Goal: Find specific page/section: Find specific page/section

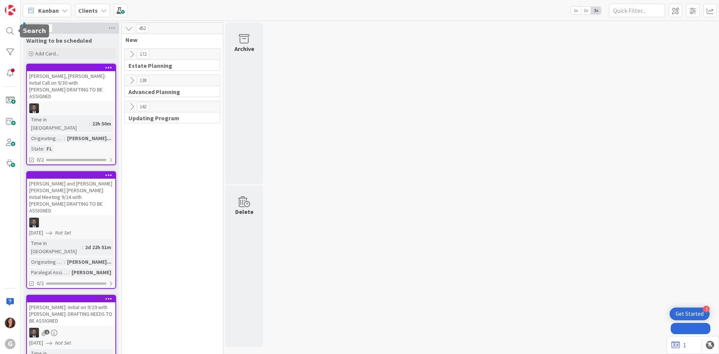
click at [10, 25] on div at bounding box center [10, 31] width 15 height 15
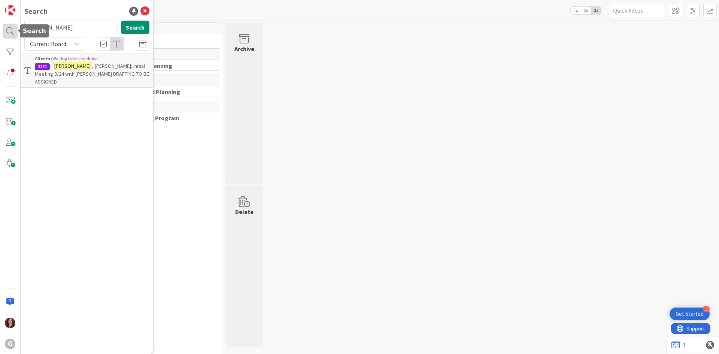
drag, startPoint x: 61, startPoint y: 30, endPoint x: 15, endPoint y: 24, distance: 46.4
click at [15, 24] on div "G Search [PERSON_NAME] Search Current Board Clients › Waiting to be scheduled 2…" at bounding box center [10, 177] width 21 height 354
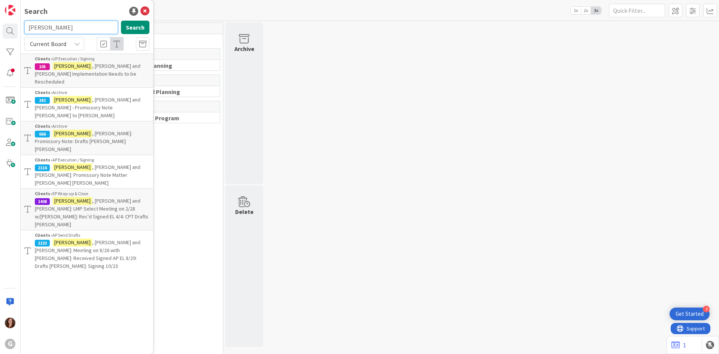
drag, startPoint x: 71, startPoint y: 29, endPoint x: 6, endPoint y: 21, distance: 65.6
click at [6, 21] on div "G Search [PERSON_NAME] Search Current Board Clients › UP Execution / Signing 10…" at bounding box center [10, 177] width 21 height 354
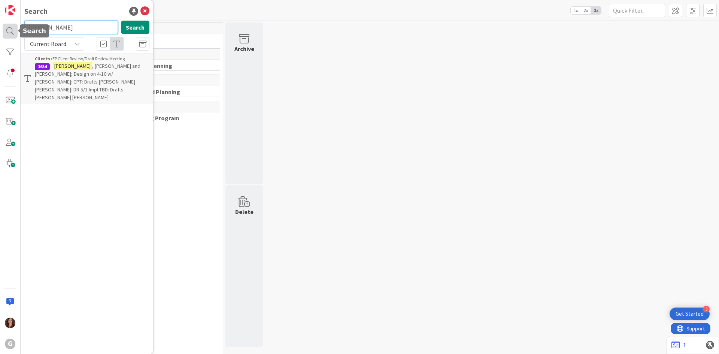
drag, startPoint x: 70, startPoint y: 31, endPoint x: 7, endPoint y: 26, distance: 63.1
click at [7, 26] on div "G Search [PERSON_NAME] Search Current Board Clients › EP Client Review/Draft Re…" at bounding box center [10, 177] width 21 height 354
type input "[PERSON_NAME]"
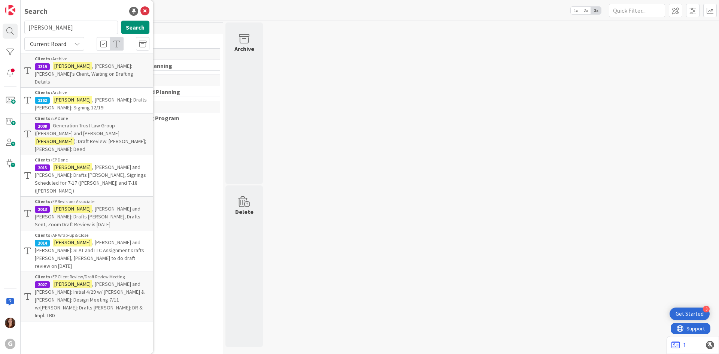
click at [106, 281] on span ", [PERSON_NAME] and [PERSON_NAME]: Initial 4/29 w/ [PERSON_NAME] & [PERSON_NAME…" at bounding box center [90, 300] width 110 height 38
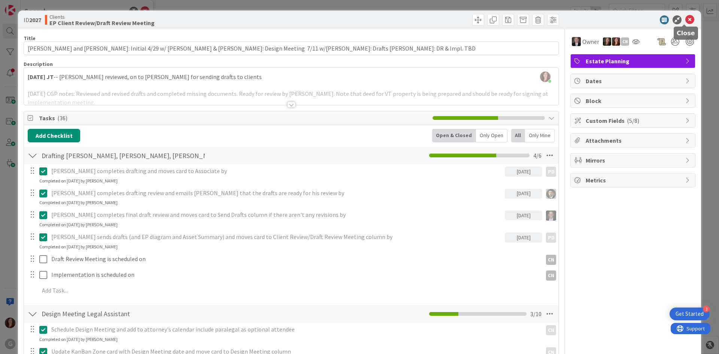
click at [686, 18] on icon at bounding box center [690, 19] width 9 height 9
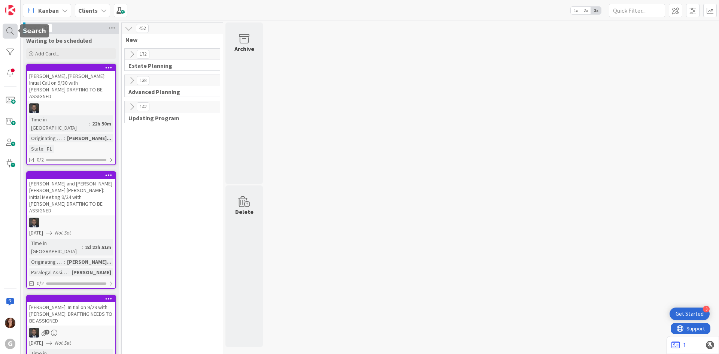
drag, startPoint x: 11, startPoint y: 32, endPoint x: 18, endPoint y: 32, distance: 6.7
click at [11, 31] on div at bounding box center [10, 31] width 15 height 15
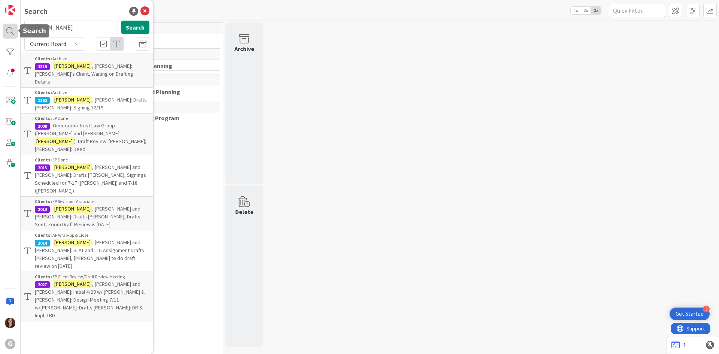
drag, startPoint x: 68, startPoint y: 31, endPoint x: 14, endPoint y: 30, distance: 54.0
click at [14, 30] on div "G Search [PERSON_NAME] Search Current Board Clients › Archive 1319 [PERSON_NAME…" at bounding box center [10, 177] width 21 height 354
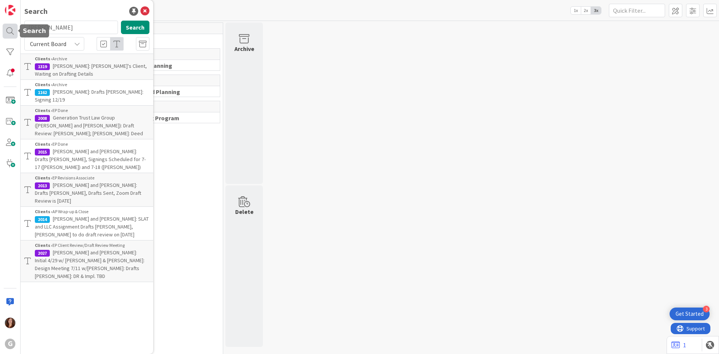
type input "[PERSON_NAME]"
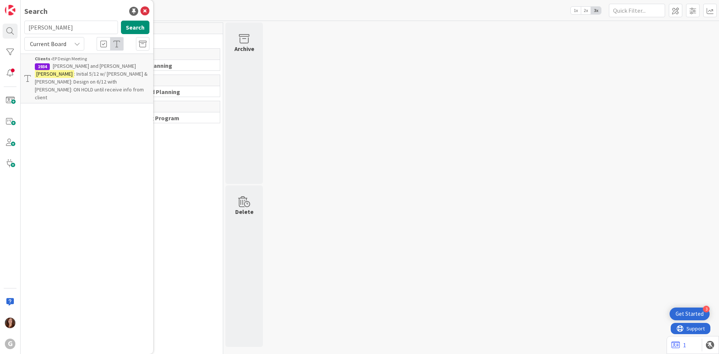
click at [67, 62] on p "[PERSON_NAME] and [PERSON_NAME] : Initial 5/12 w/ [PERSON_NAME] & [PERSON_NAME]…" at bounding box center [92, 81] width 115 height 39
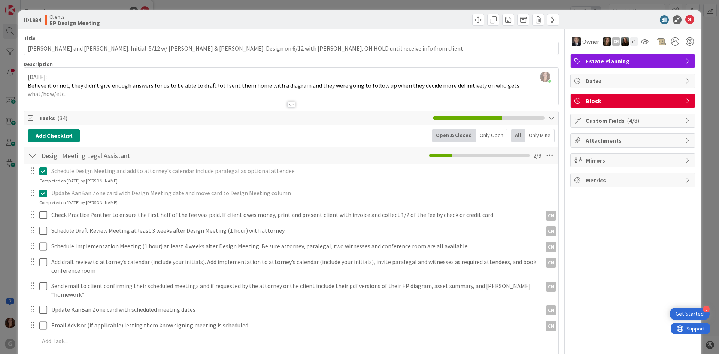
click at [600, 102] on span "Block" at bounding box center [634, 100] width 96 height 9
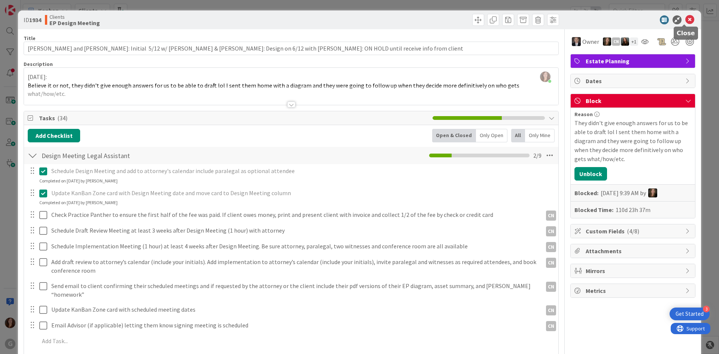
click at [686, 21] on icon at bounding box center [690, 19] width 9 height 9
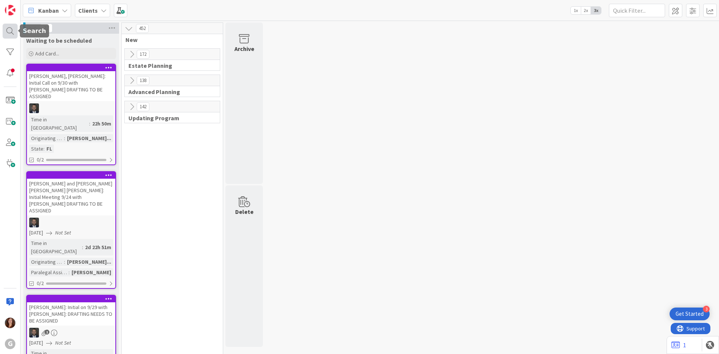
click at [13, 32] on div at bounding box center [10, 31] width 15 height 15
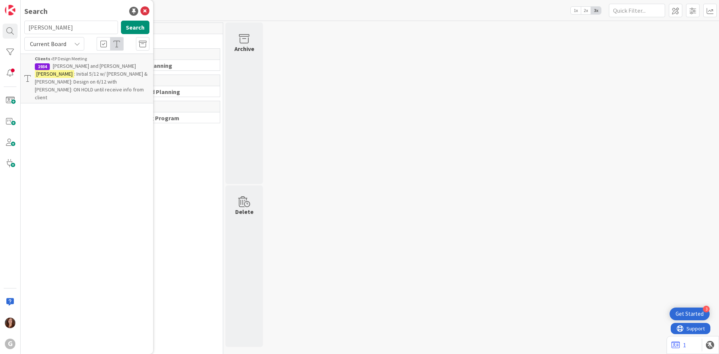
drag, startPoint x: 65, startPoint y: 32, endPoint x: 22, endPoint y: 27, distance: 43.3
click at [22, 27] on div "[PERSON_NAME] Search" at bounding box center [87, 29] width 134 height 16
type input "[PERSON_NAME]"
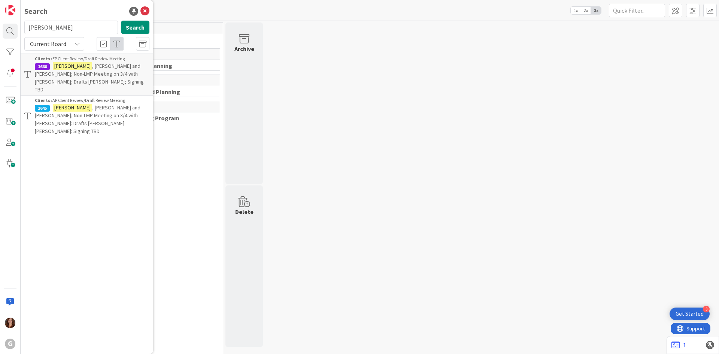
click at [107, 104] on span ", [PERSON_NAME] and [PERSON_NAME]; Non-LMP Meeting on 3/4 with [PERSON_NAME]: D…" at bounding box center [88, 119] width 106 height 30
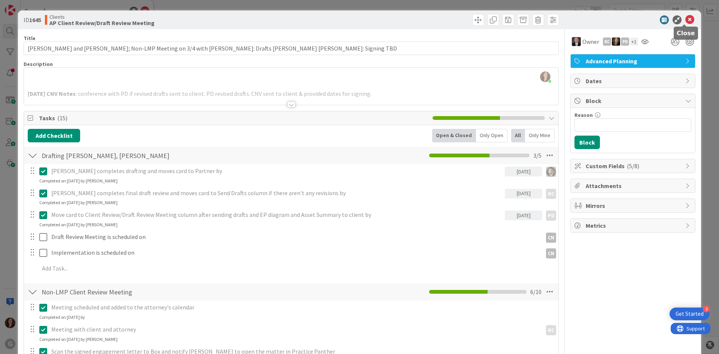
click at [686, 16] on icon at bounding box center [690, 19] width 9 height 9
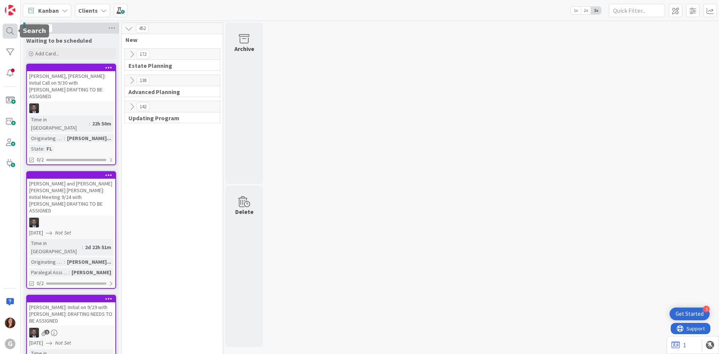
click at [8, 27] on div at bounding box center [10, 31] width 15 height 15
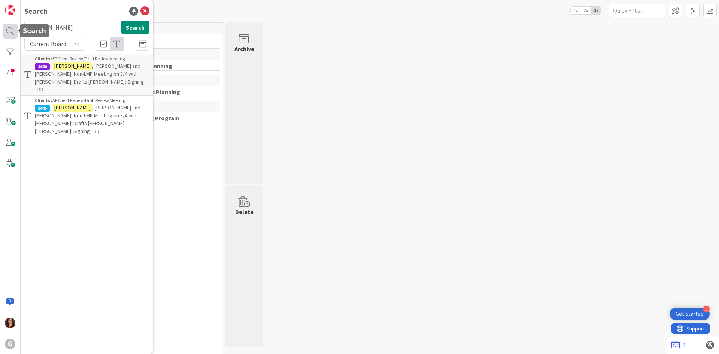
click at [17, 30] on body "3 Get Started G Search [PERSON_NAME] Search Current Board Clients › EP Client R…" at bounding box center [359, 177] width 719 height 354
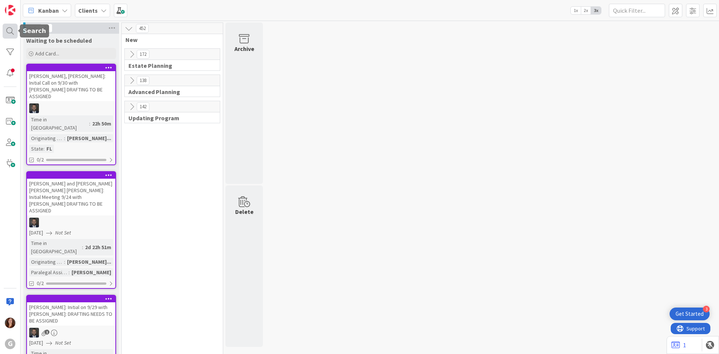
click at [10, 32] on div at bounding box center [10, 31] width 15 height 15
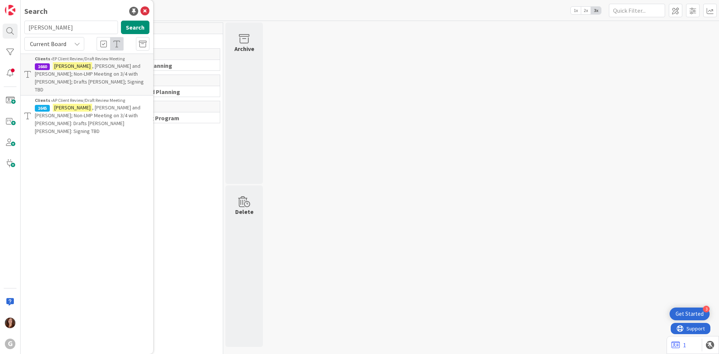
drag, startPoint x: 67, startPoint y: 32, endPoint x: 19, endPoint y: 29, distance: 47.6
click at [19, 29] on div "G Search [PERSON_NAME] Search Current Board Clients › EP Client Review/Draft Re…" at bounding box center [10, 177] width 21 height 354
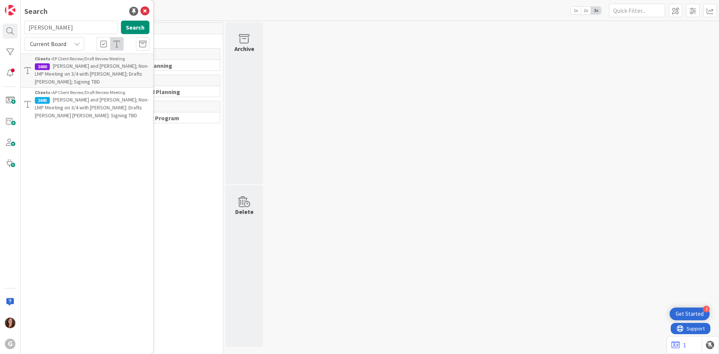
type input "[PERSON_NAME]"
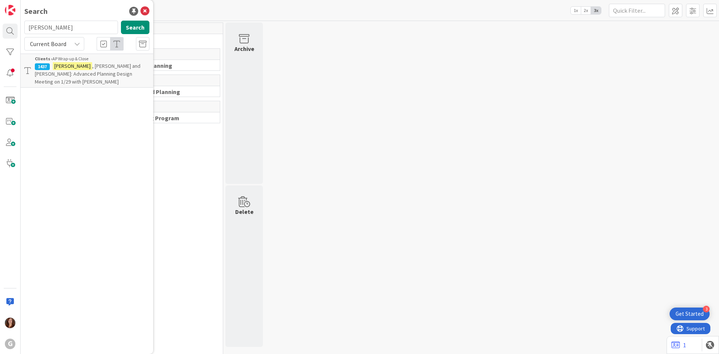
click at [89, 69] on span ", [PERSON_NAME] and [PERSON_NAME]: Advanced Planning Design Meeting on 1/29 wit…" at bounding box center [88, 74] width 106 height 22
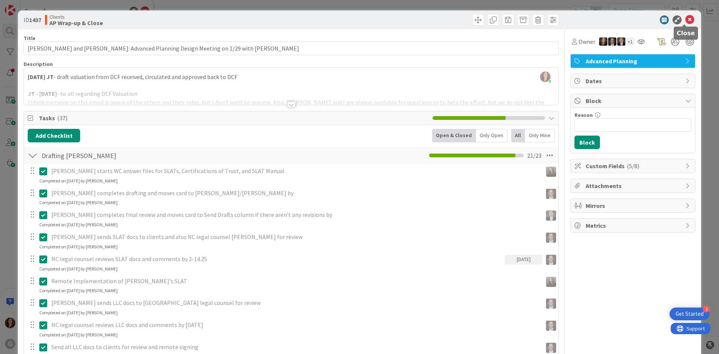
drag, startPoint x: 683, startPoint y: 19, endPoint x: 680, endPoint y: 22, distance: 4.0
click at [686, 20] on icon at bounding box center [690, 19] width 9 height 9
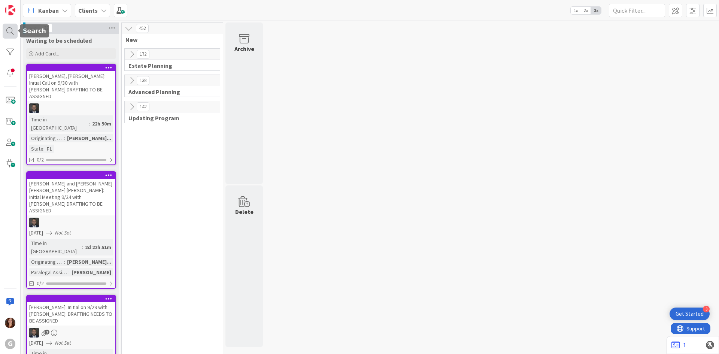
click at [6, 29] on div at bounding box center [10, 31] width 15 height 15
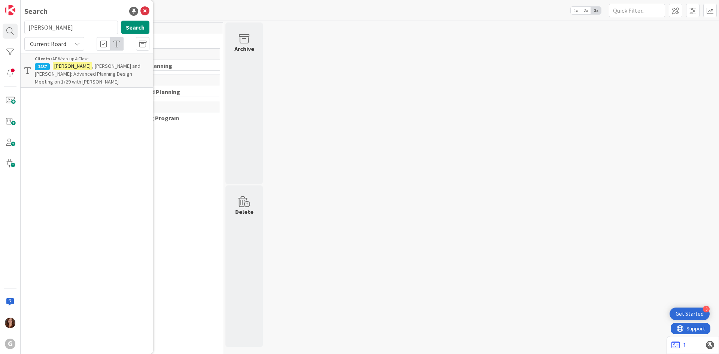
drag, startPoint x: 78, startPoint y: 27, endPoint x: 0, endPoint y: 21, distance: 78.1
click at [0, 21] on div "G Search [PERSON_NAME] Search Current Board Clients › AP Wrap-up & Close 1437 […" at bounding box center [10, 177] width 21 height 354
drag, startPoint x: 64, startPoint y: 29, endPoint x: 0, endPoint y: 22, distance: 64.8
click at [0, 22] on div "G Search [PERSON_NAME] Search Current Board Clients › Archive 1028 [PERSON_NAME…" at bounding box center [10, 177] width 21 height 354
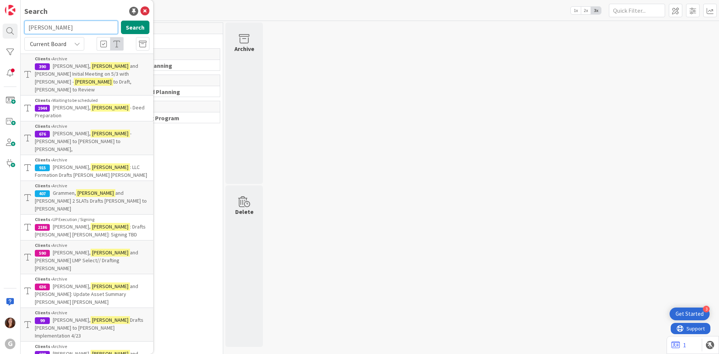
click at [67, 24] on input "[PERSON_NAME]" at bounding box center [71, 27] width 94 height 13
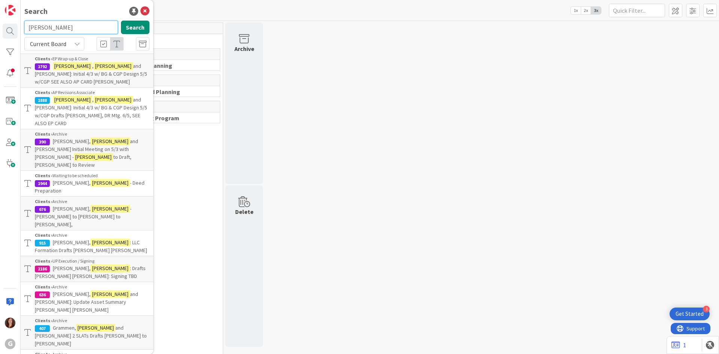
drag, startPoint x: 74, startPoint y: 28, endPoint x: 27, endPoint y: 25, distance: 46.9
click at [27, 25] on input "[PERSON_NAME]" at bounding box center [71, 27] width 94 height 13
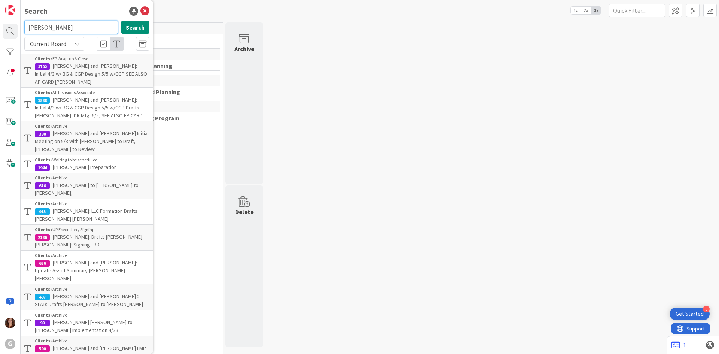
type input "[PERSON_NAME]"
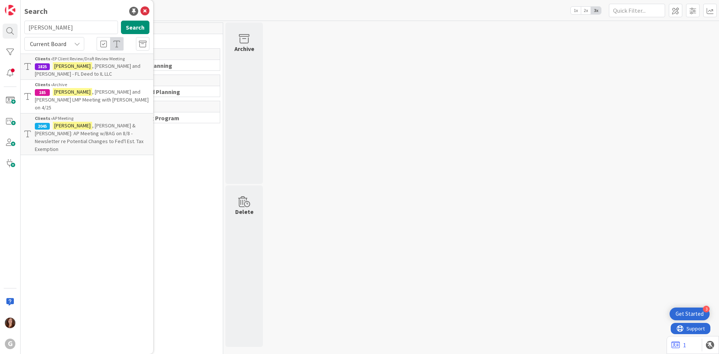
click at [97, 72] on p "[PERSON_NAME] and [PERSON_NAME] - FL Deed to IL LLC" at bounding box center [92, 70] width 115 height 16
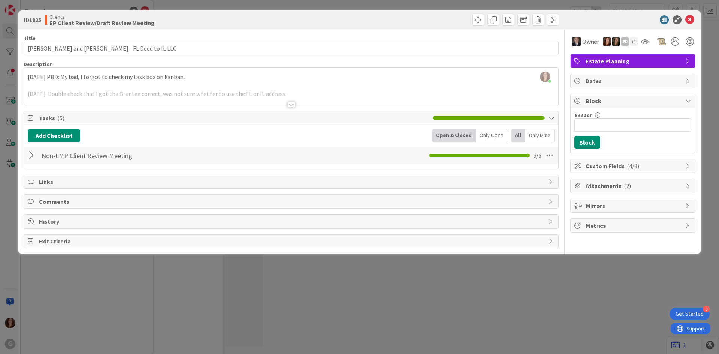
click at [104, 86] on div at bounding box center [291, 95] width 535 height 19
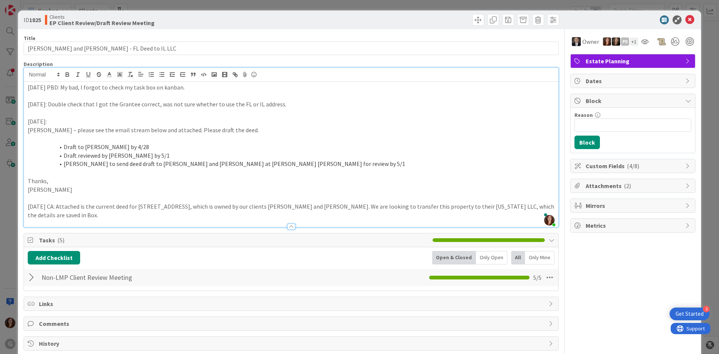
drag, startPoint x: 225, startPoint y: 89, endPoint x: 0, endPoint y: 76, distance: 225.5
click at [0, 76] on div "ID 1825 Clients EP Client Review/Draft Review Meeting Title 44 / 128 [PERSON_NA…" at bounding box center [359, 177] width 719 height 354
copy p "[DATE] PBD: My bad, I forgot to check my task box on kanban."
click at [686, 21] on icon at bounding box center [690, 19] width 9 height 9
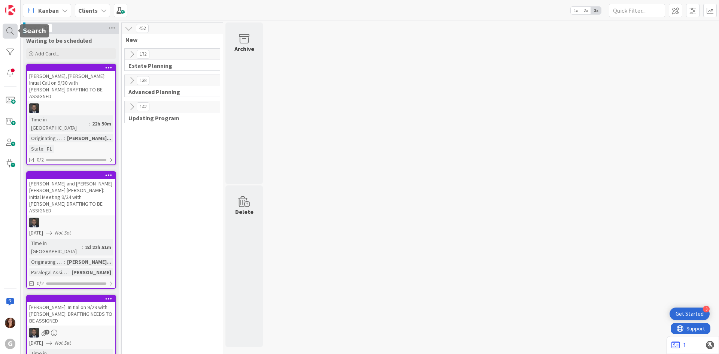
click at [12, 31] on div at bounding box center [10, 31] width 15 height 15
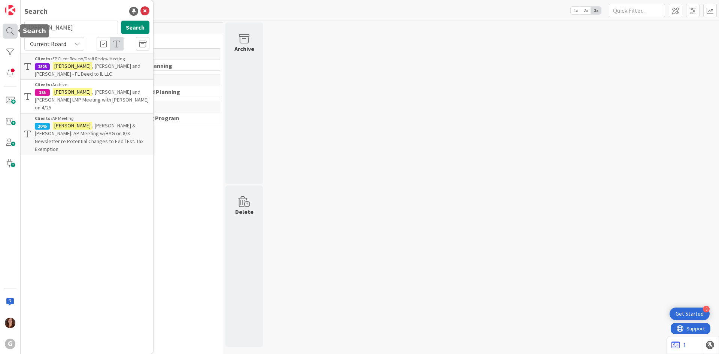
drag, startPoint x: 68, startPoint y: 33, endPoint x: 10, endPoint y: 28, distance: 58.2
click at [10, 28] on div "G Search [PERSON_NAME] Search Current Board Clients › EP Client Review/Draft Re…" at bounding box center [10, 177] width 21 height 354
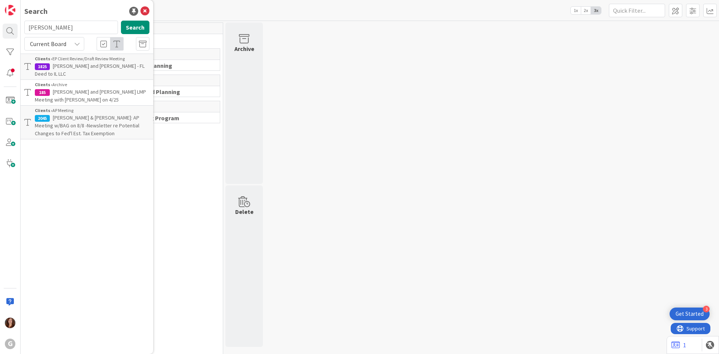
type input "[PERSON_NAME]"
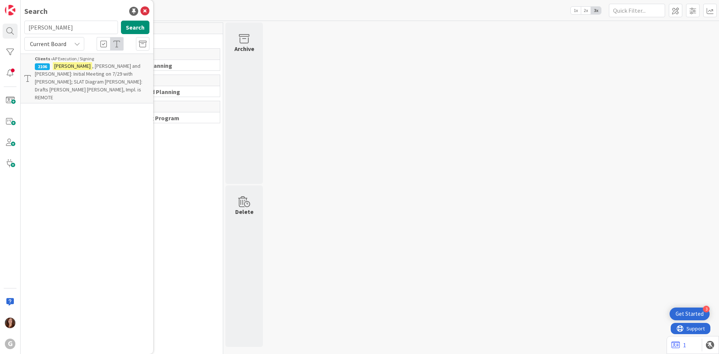
click at [67, 74] on span ", [PERSON_NAME] and [PERSON_NAME]: Initial Meeting on 7/29 with [PERSON_NAME]; …" at bounding box center [89, 82] width 108 height 38
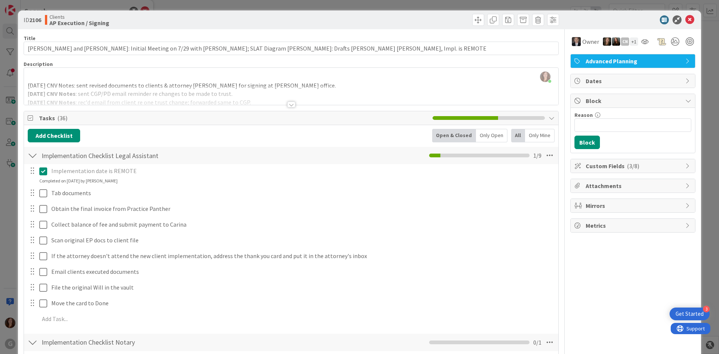
click at [310, 87] on div at bounding box center [291, 95] width 535 height 19
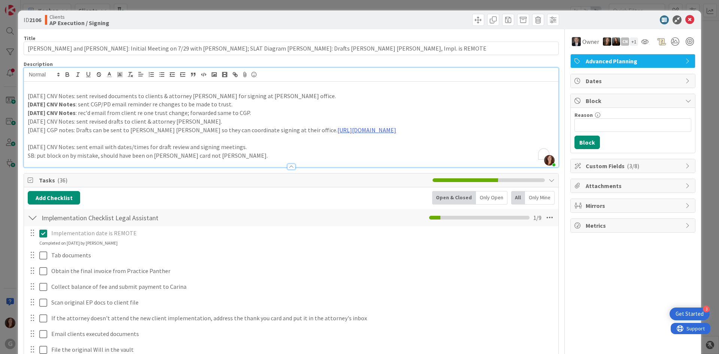
click at [312, 96] on p "[DATE] CNV Notes: sent revised documents to clients & attorney [PERSON_NAME] fo…" at bounding box center [291, 96] width 527 height 9
click at [115, 85] on p "To enrich screen reader interactions, please activate Accessibility in Grammarl…" at bounding box center [291, 87] width 527 height 9
click at [49, 87] on p "[DATE]: [PERSON_NAME] time there is a mail away signing, the invoice must be in…" at bounding box center [291, 87] width 527 height 9
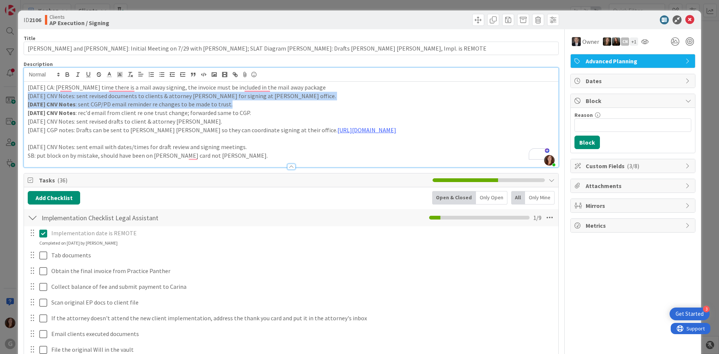
drag, startPoint x: 299, startPoint y: 102, endPoint x: 9, endPoint y: 94, distance: 290.4
click at [9, 94] on div "ID 2106 Clients AP Execution / Signing Title 122 / 128 [PERSON_NAME] and [PERSO…" at bounding box center [359, 177] width 719 height 354
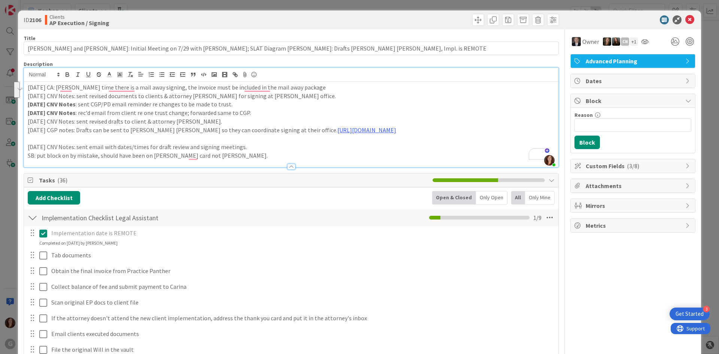
click at [220, 142] on p "To enrich screen reader interactions, please activate Accessibility in Grammarl…" at bounding box center [291, 138] width 527 height 9
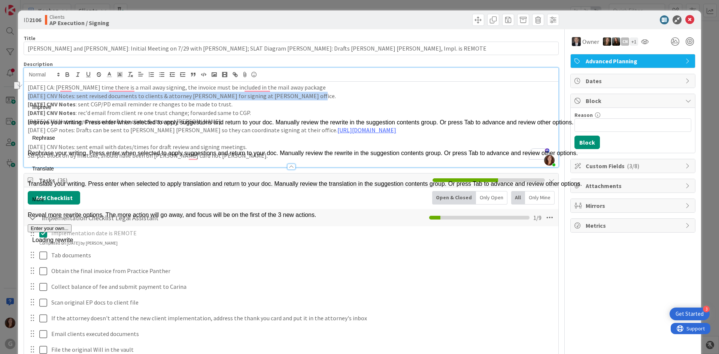
drag, startPoint x: 300, startPoint y: 96, endPoint x: 25, endPoint y: 98, distance: 275.3
click at [25, 98] on div "ID 2106 Clients AP Execution / Signing Title 122 / 128 [PERSON_NAME] and [PERSO…" at bounding box center [359, 177] width 719 height 354
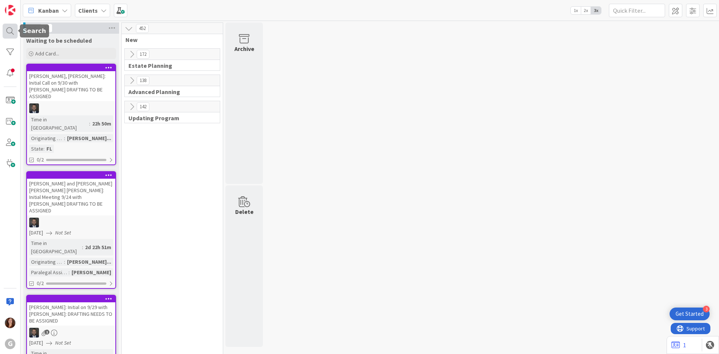
click at [9, 33] on div at bounding box center [10, 31] width 15 height 15
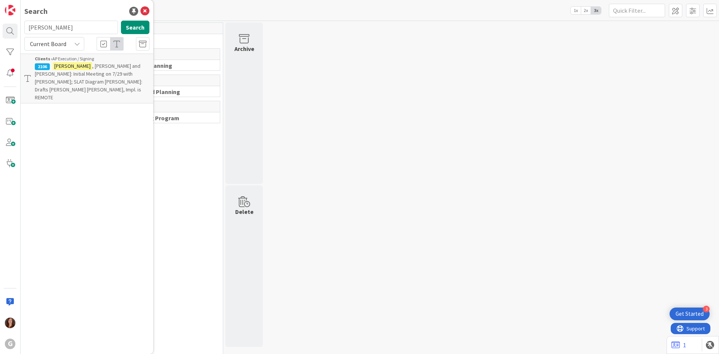
click at [73, 71] on span ", [PERSON_NAME] and [PERSON_NAME]: Initial Meeting on 7/29 with [PERSON_NAME]; …" at bounding box center [89, 82] width 108 height 38
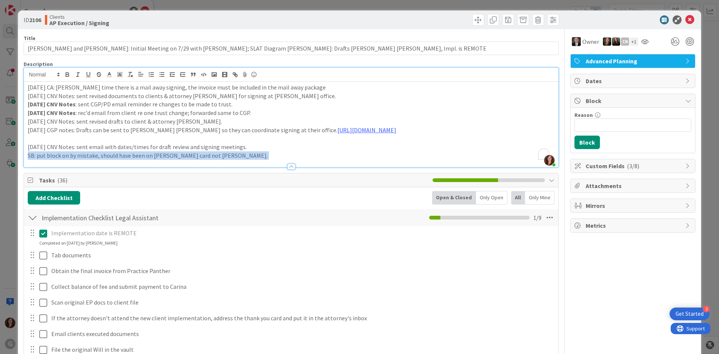
drag, startPoint x: 316, startPoint y: 86, endPoint x: 52, endPoint y: 83, distance: 264.5
click at [47, 82] on div "Description [PERSON_NAME] just joined [DATE] CA: [PERSON_NAME] time there is a …" at bounding box center [291, 114] width 535 height 107
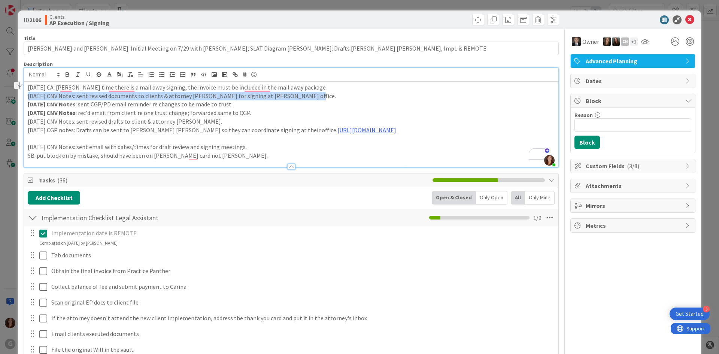
drag, startPoint x: 292, startPoint y: 96, endPoint x: 0, endPoint y: 93, distance: 292.2
click at [0, 93] on div "ID 2106 Clients AP Execution / Signing Title 122 / 128 [PERSON_NAME] and [PERSO…" at bounding box center [359, 177] width 719 height 354
copy p "[DATE] CNV Notes: sent revised documents to clients & attorney [PERSON_NAME] fo…"
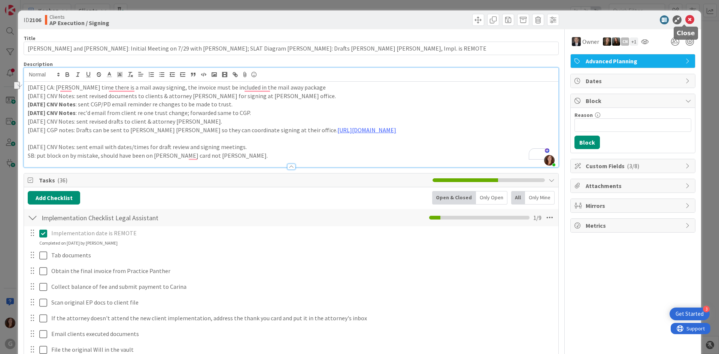
drag, startPoint x: 683, startPoint y: 16, endPoint x: 645, endPoint y: 18, distance: 38.6
click at [686, 16] on icon at bounding box center [690, 19] width 9 height 9
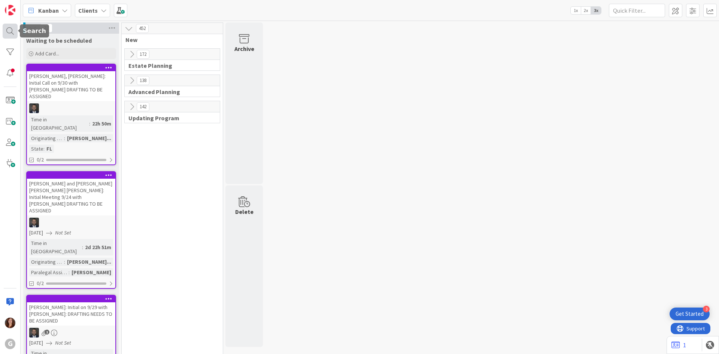
click at [13, 31] on div at bounding box center [10, 31] width 15 height 15
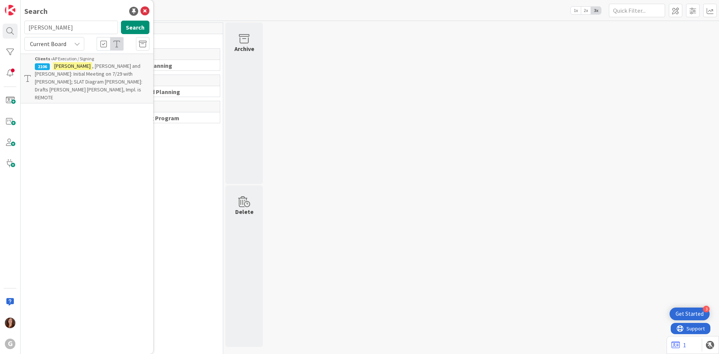
drag, startPoint x: 79, startPoint y: 27, endPoint x: 0, endPoint y: 22, distance: 78.8
click at [0, 22] on div "G Search [PERSON_NAME] Search Current Board Clients › AP Execution / Signing 21…" at bounding box center [10, 177] width 21 height 354
type input "[PERSON_NAME]"
click at [67, 72] on span ", [PERSON_NAME] and [PERSON_NAME]: Initial Meeting on 7/17 with [PERSON_NAME] a…" at bounding box center [88, 78] width 106 height 30
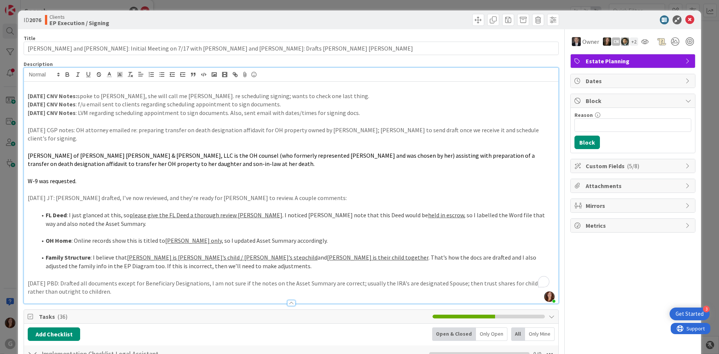
click at [174, 73] on div "[PERSON_NAME] just joined [DATE] CNV Notes: spoke to [PERSON_NAME], she will ca…" at bounding box center [291, 186] width 535 height 236
drag, startPoint x: 685, startPoint y: 19, endPoint x: 689, endPoint y: 1, distance: 17.9
click at [686, 19] on icon at bounding box center [690, 19] width 9 height 9
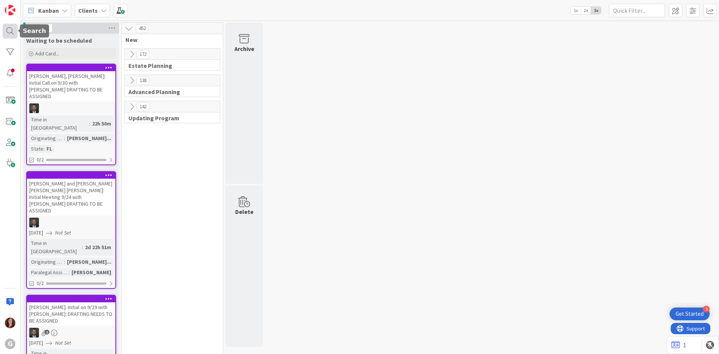
click at [11, 34] on div at bounding box center [10, 31] width 15 height 15
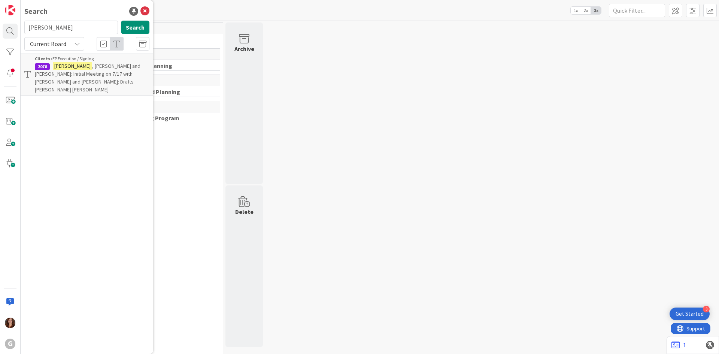
drag, startPoint x: 67, startPoint y: 29, endPoint x: 2, endPoint y: 28, distance: 65.2
click at [2, 28] on div "G Search [PERSON_NAME] Search Current Board Clients › EP Execution / Signing 20…" at bounding box center [10, 177] width 21 height 354
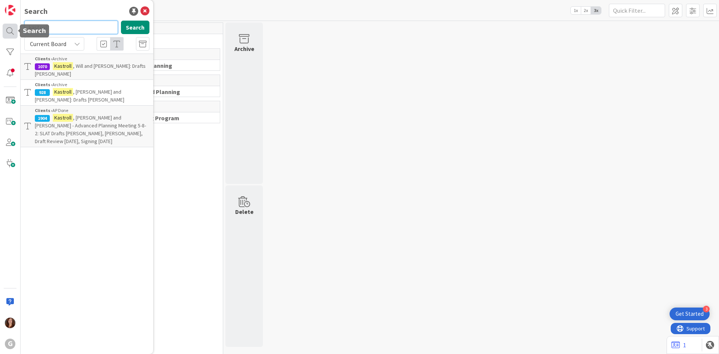
drag, startPoint x: 58, startPoint y: 28, endPoint x: 12, endPoint y: 28, distance: 46.1
click at [12, 28] on div "G Search kastroll Search Current Board Clients › Archive 1070 [PERSON_NAME] , […" at bounding box center [10, 177] width 21 height 354
type input "[PERSON_NAME]"
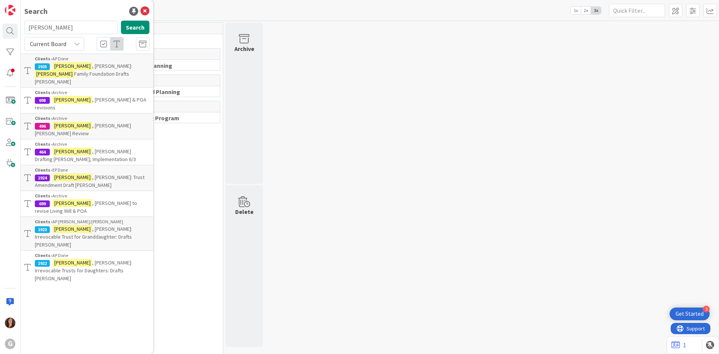
click at [95, 76] on span "Family Foundation Drafts [PERSON_NAME]" at bounding box center [82, 77] width 94 height 15
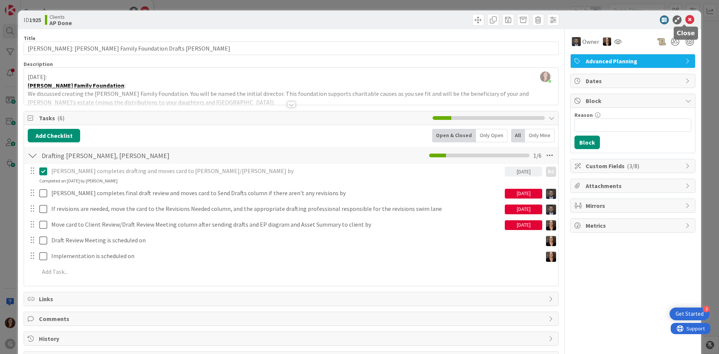
click at [686, 18] on icon at bounding box center [690, 19] width 9 height 9
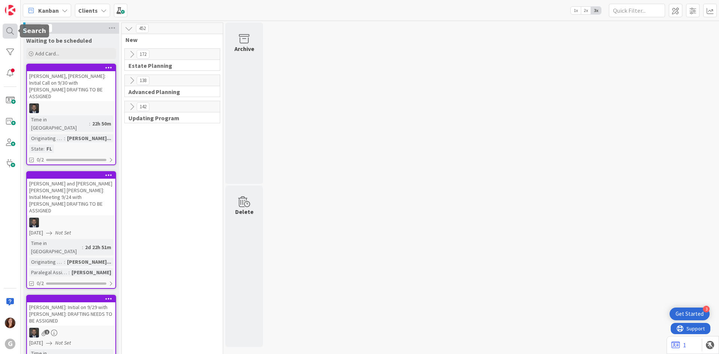
drag, startPoint x: 7, startPoint y: 27, endPoint x: 16, endPoint y: 29, distance: 10.1
click at [7, 27] on div at bounding box center [10, 31] width 15 height 15
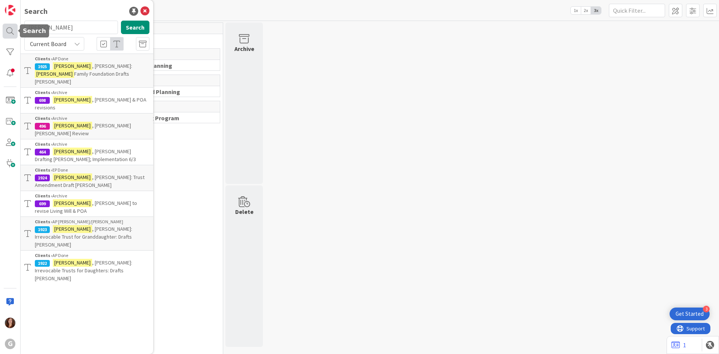
drag, startPoint x: 53, startPoint y: 30, endPoint x: 9, endPoint y: 25, distance: 44.8
click at [9, 25] on div "G Search [PERSON_NAME] Search Current Board Clients › AP Done 1925 [PERSON_NAME…" at bounding box center [10, 177] width 21 height 354
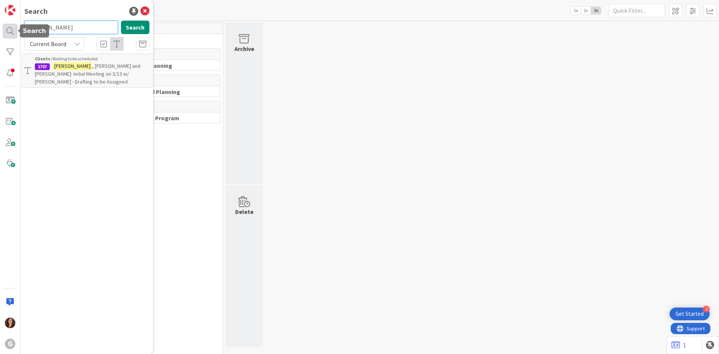
drag, startPoint x: 67, startPoint y: 27, endPoint x: 17, endPoint y: 25, distance: 50.6
click at [17, 25] on div "G Search [PERSON_NAME] Search Current Board Clients › Waiting to be scheduled 1…" at bounding box center [10, 177] width 21 height 354
drag, startPoint x: 72, startPoint y: 30, endPoint x: 3, endPoint y: 26, distance: 69.8
click at [3, 26] on div "G Search [PERSON_NAME] Search Current Board Clients › EP Execution / Signing 17…" at bounding box center [10, 177] width 21 height 354
type input "[PERSON_NAME]"
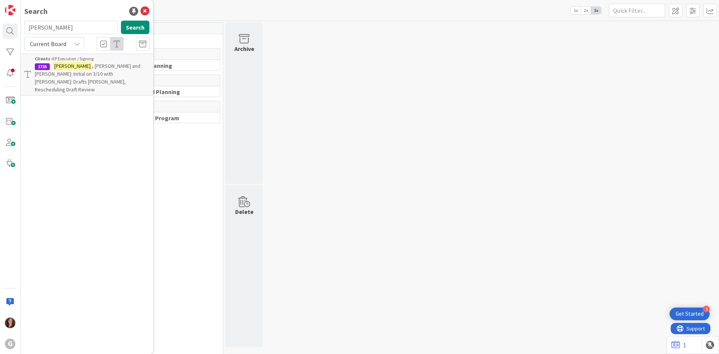
click at [87, 75] on span ", [PERSON_NAME] and [PERSON_NAME]: Initial on 3/10 with [PERSON_NAME]: Drafts […" at bounding box center [88, 78] width 106 height 30
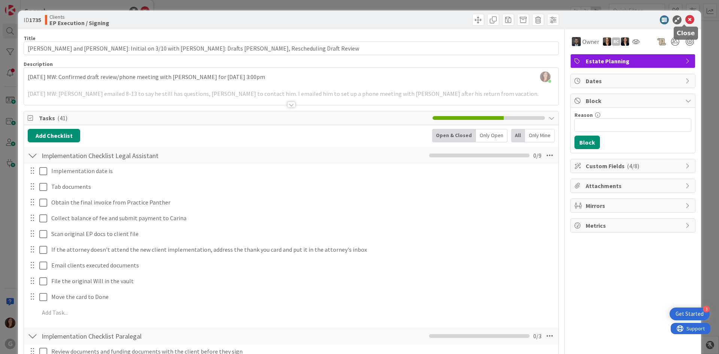
drag, startPoint x: 686, startPoint y: 21, endPoint x: 604, endPoint y: 19, distance: 81.7
click at [686, 21] on icon at bounding box center [690, 19] width 9 height 9
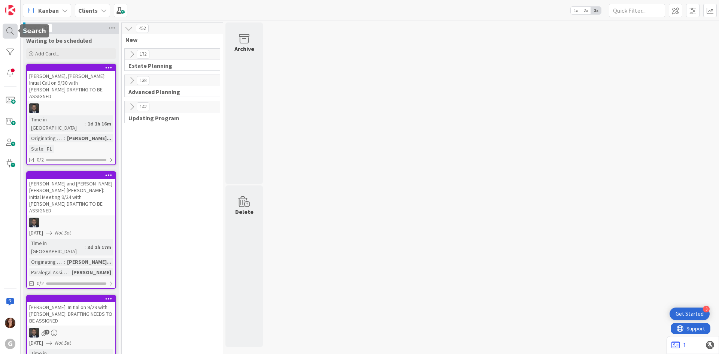
click at [11, 30] on div at bounding box center [10, 31] width 15 height 15
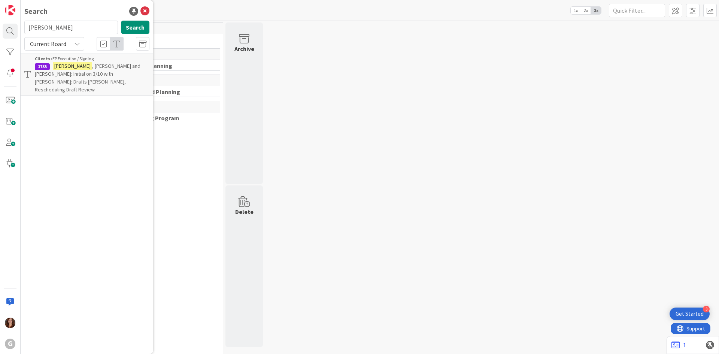
drag, startPoint x: 79, startPoint y: 30, endPoint x: 25, endPoint y: 27, distance: 54.0
click at [25, 27] on input "[PERSON_NAME]" at bounding box center [71, 27] width 94 height 13
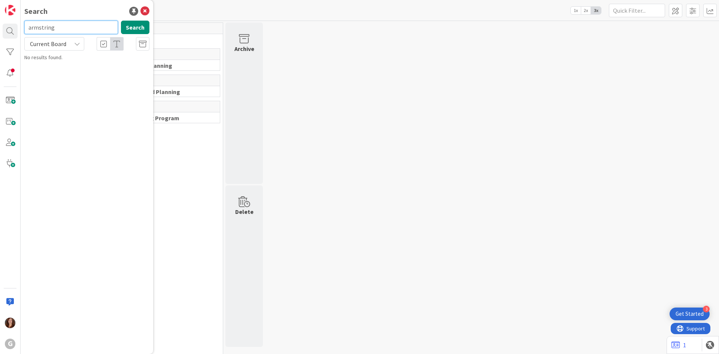
click at [56, 27] on input "armstring" at bounding box center [71, 27] width 94 height 13
type input "[PERSON_NAME]"
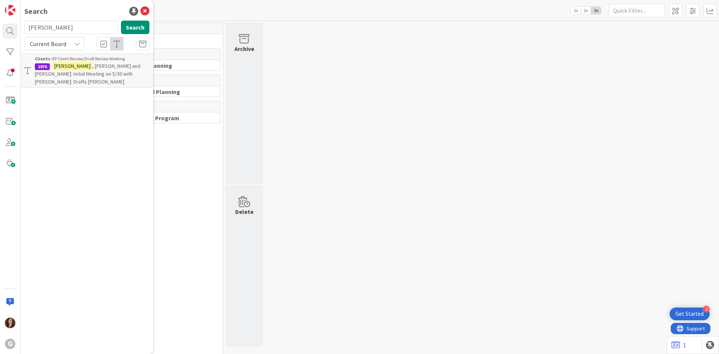
click at [100, 70] on p "[PERSON_NAME] and [PERSON_NAME]: Initial Meeting on 5/30 with [PERSON_NAME]: Dr…" at bounding box center [92, 74] width 115 height 24
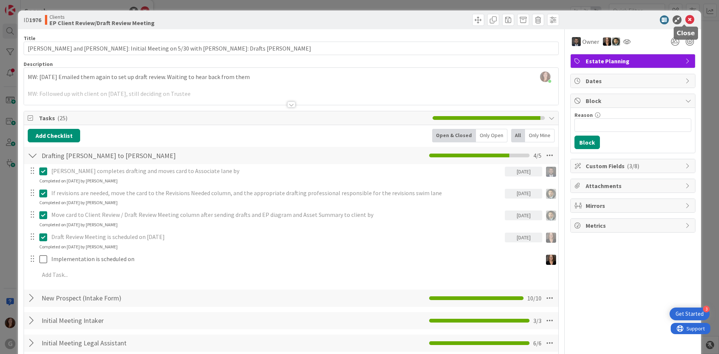
click at [686, 19] on icon at bounding box center [690, 19] width 9 height 9
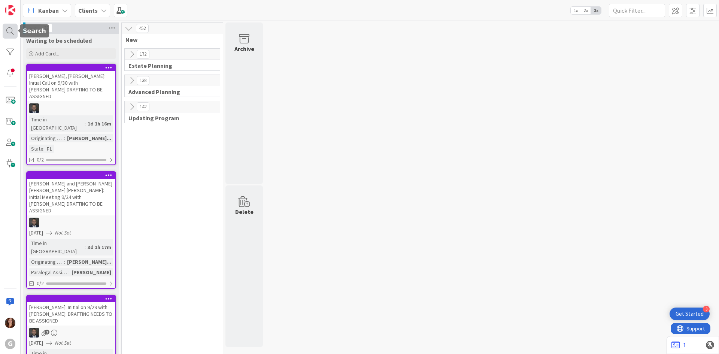
click at [8, 29] on div at bounding box center [10, 31] width 15 height 15
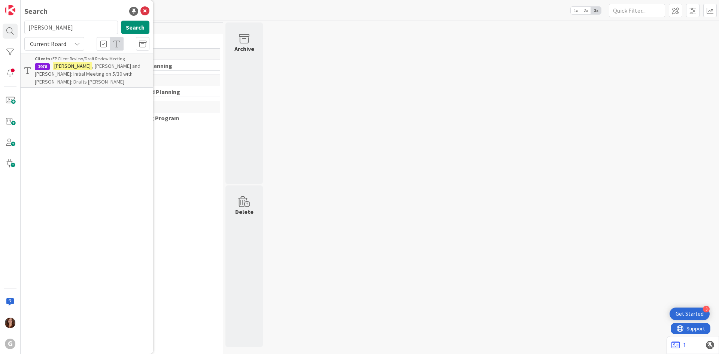
drag, startPoint x: 67, startPoint y: 29, endPoint x: 2, endPoint y: 26, distance: 65.2
click at [2, 26] on div "G Search [PERSON_NAME] Search Current Board Clients › EP Client Review/Draft Re…" at bounding box center [10, 177] width 21 height 354
type input "[PERSON_NAME]"
click at [87, 69] on span ", [PERSON_NAME]: Inital Meeting on 2/18 with [PERSON_NAME]: Drafts [PERSON_NAME…" at bounding box center [89, 74] width 109 height 22
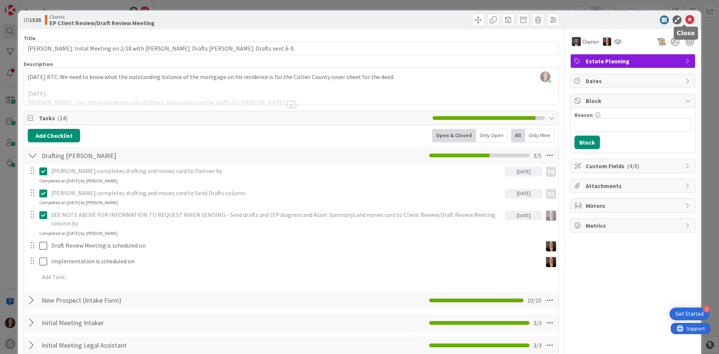
click at [686, 20] on icon at bounding box center [690, 19] width 9 height 9
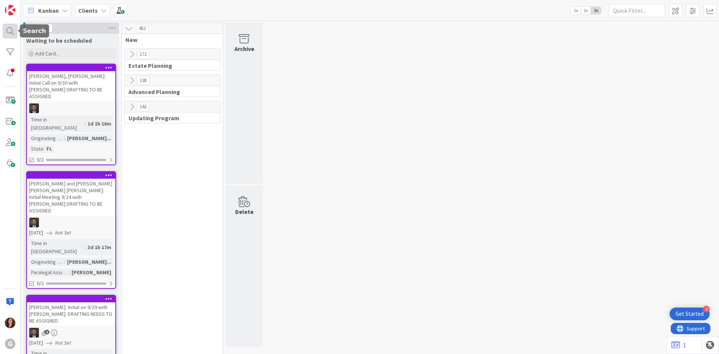
click at [8, 26] on div at bounding box center [10, 31] width 15 height 15
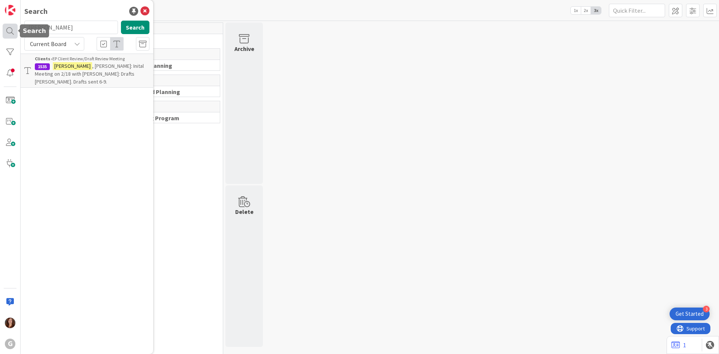
drag, startPoint x: 52, startPoint y: 30, endPoint x: 16, endPoint y: 27, distance: 36.8
click at [16, 27] on div "G Search [PERSON_NAME] Search Current Board Clients › EP Client Review/Draft Re…" at bounding box center [10, 177] width 21 height 354
drag, startPoint x: 63, startPoint y: 30, endPoint x: 12, endPoint y: 24, distance: 51.3
click at [12, 24] on div "G Search [PERSON_NAME] Search Current Board Clients › EP Done 1943 [PERSON_NAME…" at bounding box center [10, 177] width 21 height 354
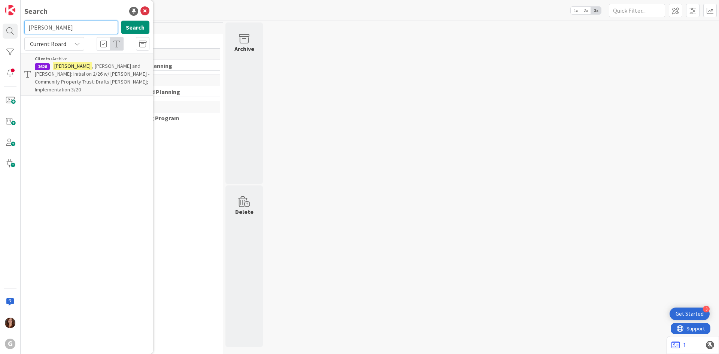
drag, startPoint x: 59, startPoint y: 31, endPoint x: 27, endPoint y: 27, distance: 32.5
click at [27, 27] on input "[PERSON_NAME]" at bounding box center [71, 27] width 94 height 13
type input "[PERSON_NAME]"
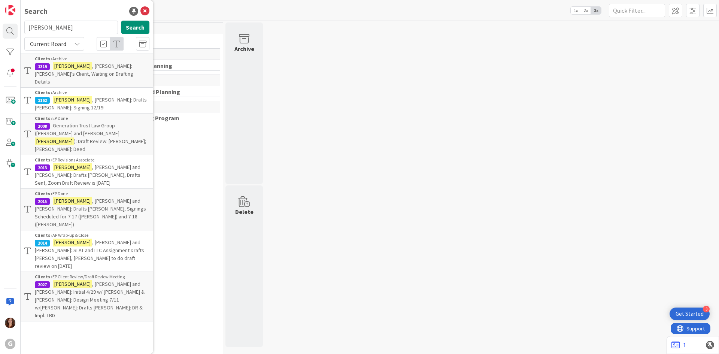
click at [118, 197] on p "[PERSON_NAME] and [PERSON_NAME]: Drafts [PERSON_NAME], Signings Scheduled for 7…" at bounding box center [92, 212] width 115 height 31
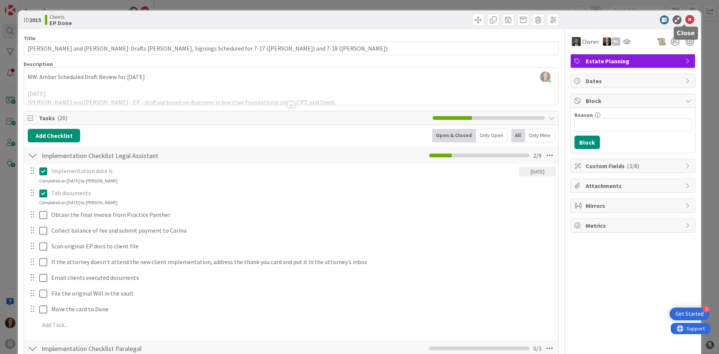
click at [686, 20] on icon at bounding box center [690, 19] width 9 height 9
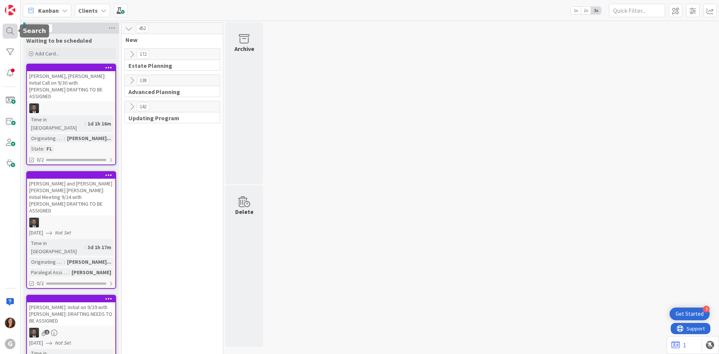
click at [13, 31] on div at bounding box center [10, 31] width 15 height 15
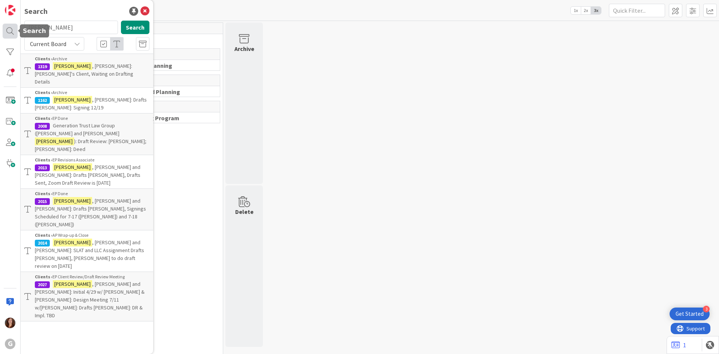
drag, startPoint x: 62, startPoint y: 28, endPoint x: 4, endPoint y: 26, distance: 58.5
click at [4, 26] on div "G Search [PERSON_NAME] Search Current Board Clients › Archive 1319 [PERSON_NAME…" at bounding box center [10, 177] width 21 height 354
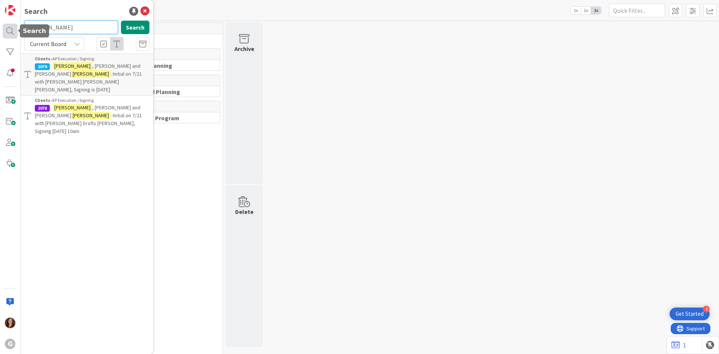
drag, startPoint x: 63, startPoint y: 27, endPoint x: 16, endPoint y: 27, distance: 47.6
click at [16, 27] on div "G Search [PERSON_NAME] Search Current Board Clients › AP Execution / Signing 20…" at bounding box center [10, 177] width 21 height 354
paste input "[PERSON_NAME]"
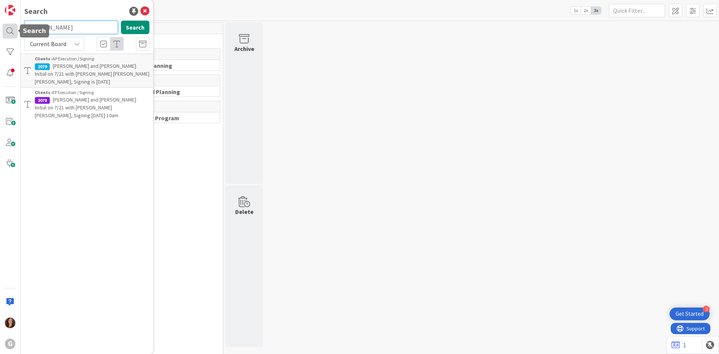
type input "[PERSON_NAME]"
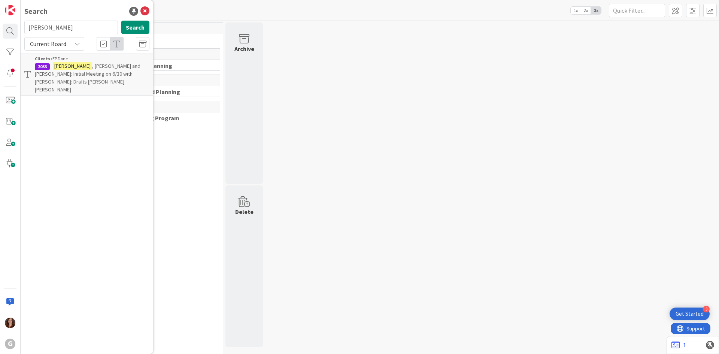
click at [101, 69] on span ", [PERSON_NAME] and [PERSON_NAME]: Initial Meeting on 6/30 with [PERSON_NAME]: …" at bounding box center [88, 78] width 106 height 30
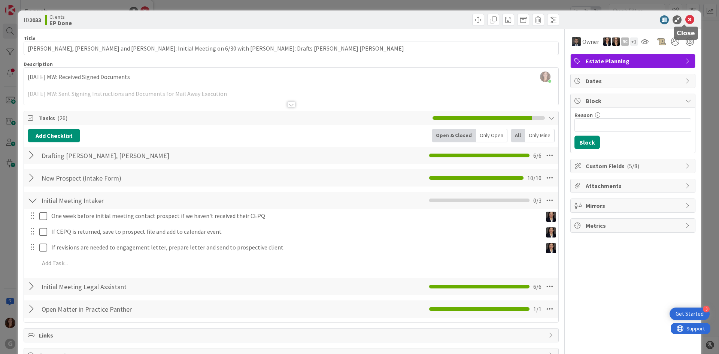
click at [686, 19] on icon at bounding box center [690, 19] width 9 height 9
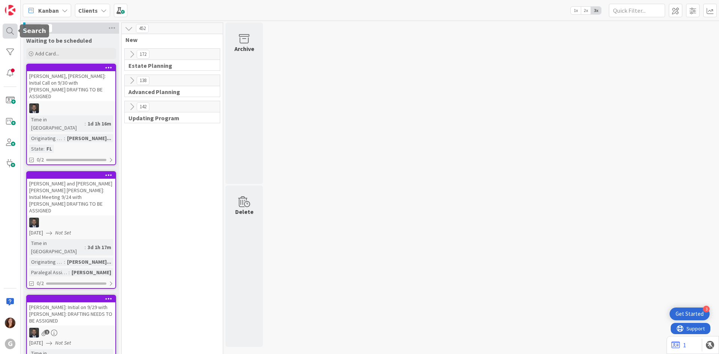
click at [13, 33] on div at bounding box center [10, 31] width 15 height 15
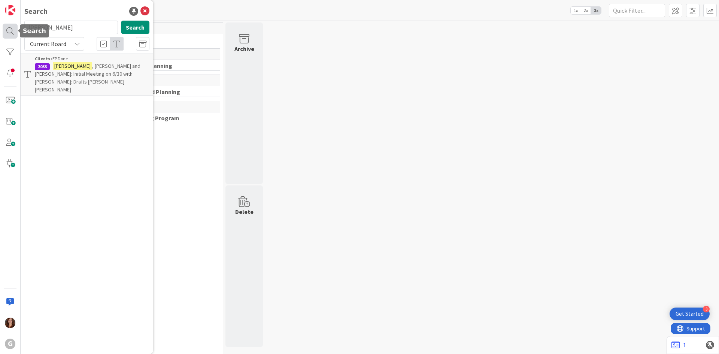
drag, startPoint x: 61, startPoint y: 31, endPoint x: 15, endPoint y: 29, distance: 46.1
click at [15, 29] on div "G Search [PERSON_NAME] Search Current Board Clients › EP Done 2033 [PERSON_NAME…" at bounding box center [10, 177] width 21 height 354
type input "[PERSON_NAME]"
click at [88, 79] on span ", [PERSON_NAME]: Initial on 6/26 w/ [PERSON_NAME]; Design on 7/24: Drafts [PERS…" at bounding box center [91, 78] width 112 height 30
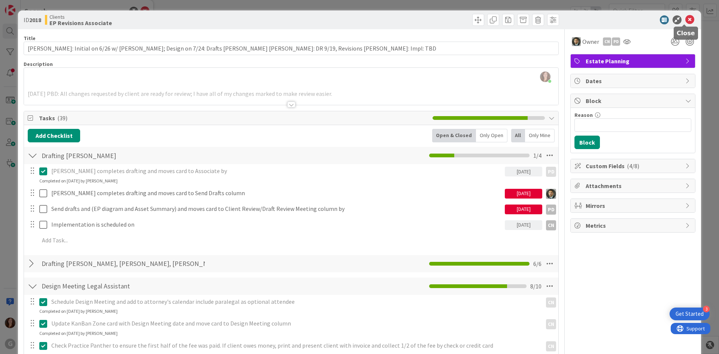
click at [686, 23] on icon at bounding box center [690, 19] width 9 height 9
